Goal: Check status

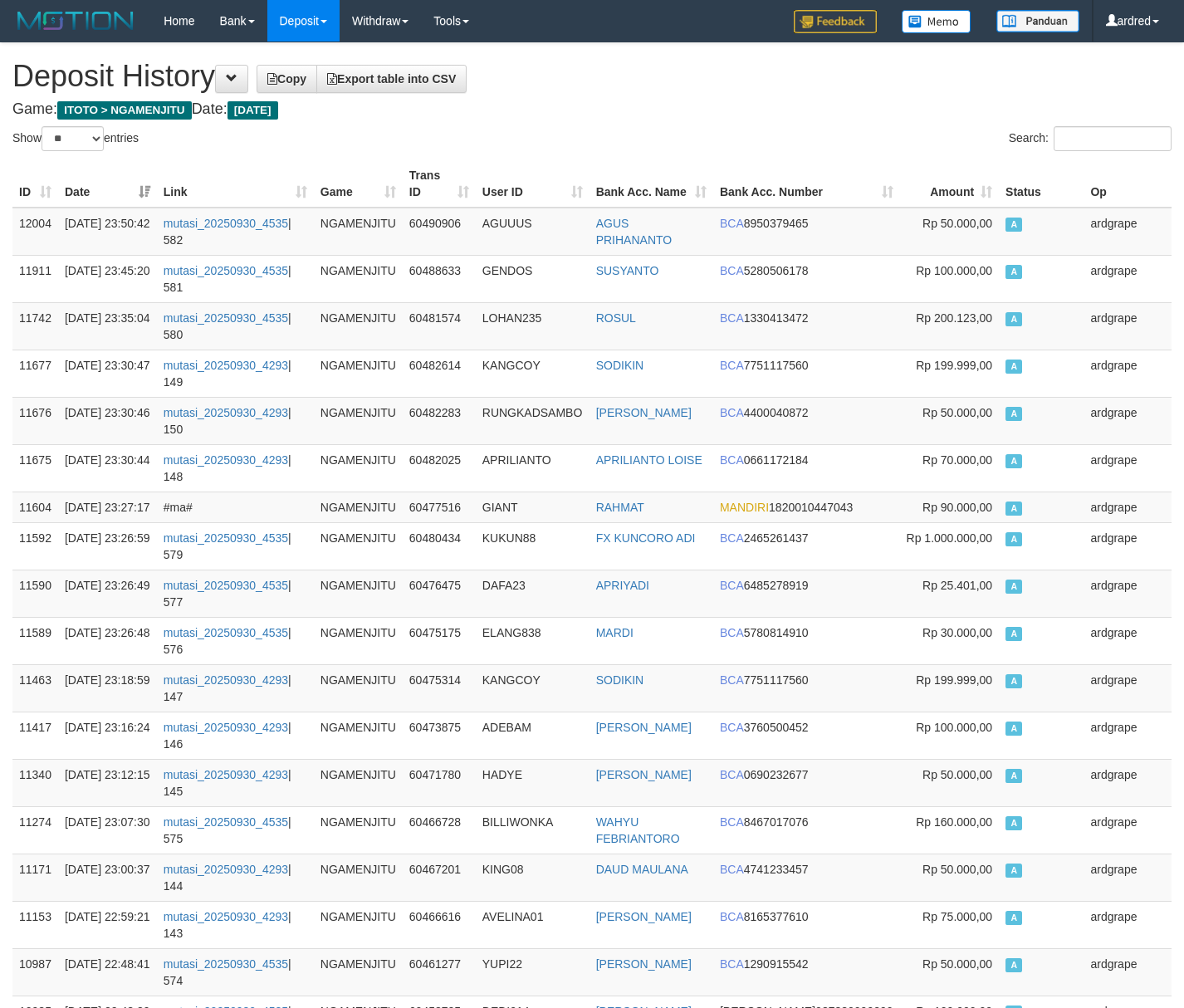
select select "**"
click at [522, 101] on h4 "Game: ITOTO > NGAMENJITU Date: [DATE]" at bounding box center [591, 109] width 1159 height 17
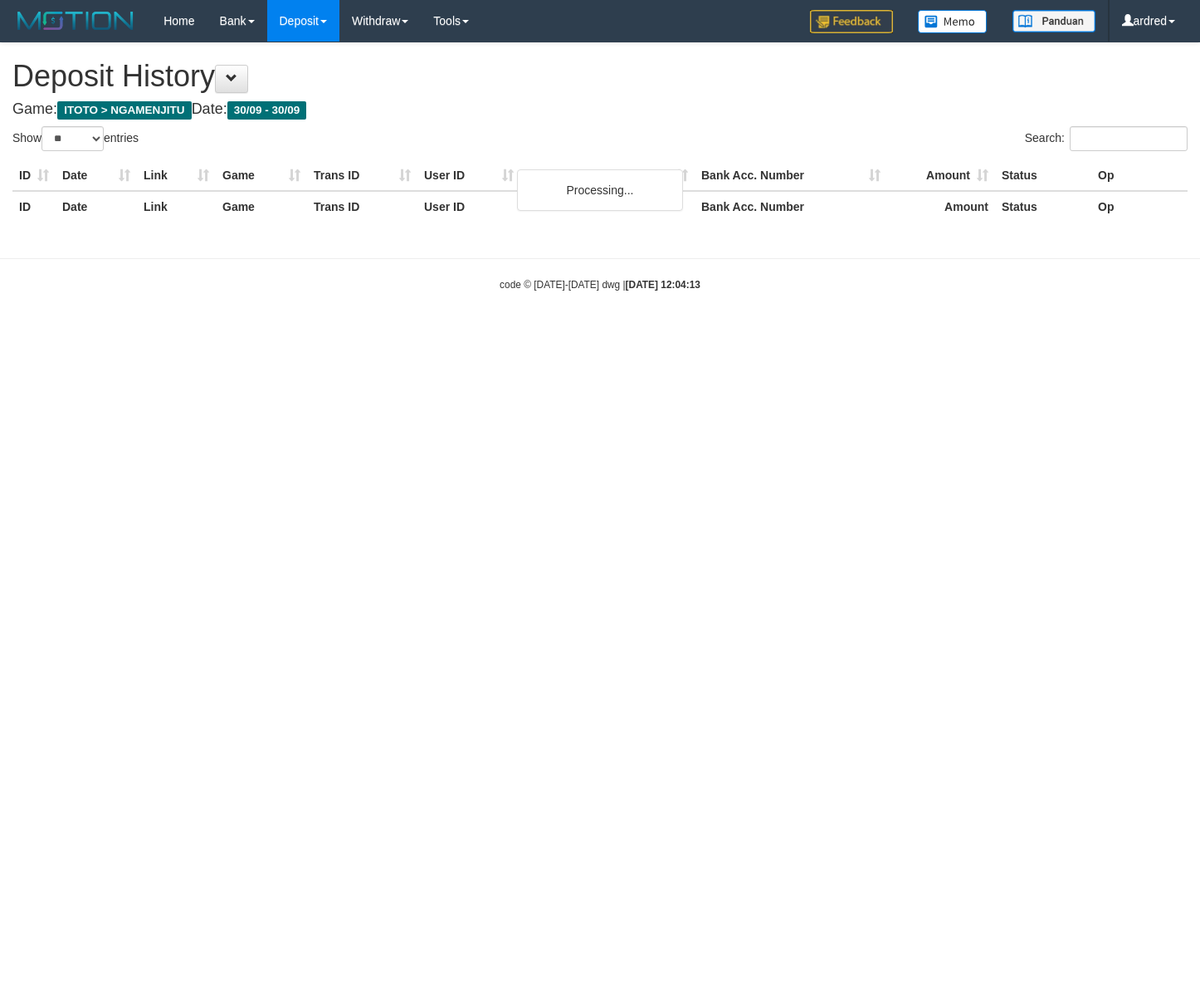
select select "**"
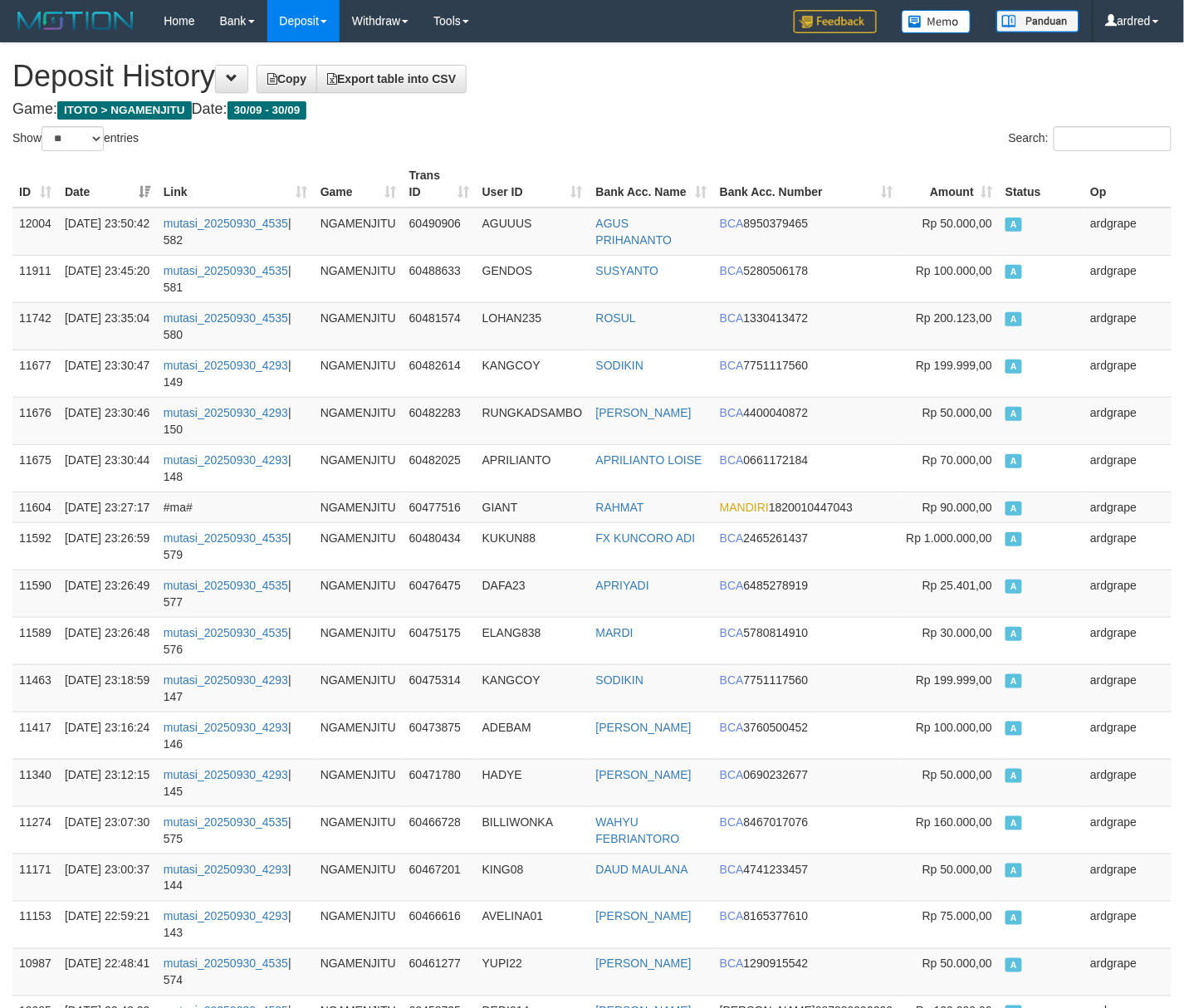
click at [871, 88] on h1 "Deposit History Copy Export table into CSV" at bounding box center [591, 75] width 1159 height 33
